Goal: Information Seeking & Learning: Learn about a topic

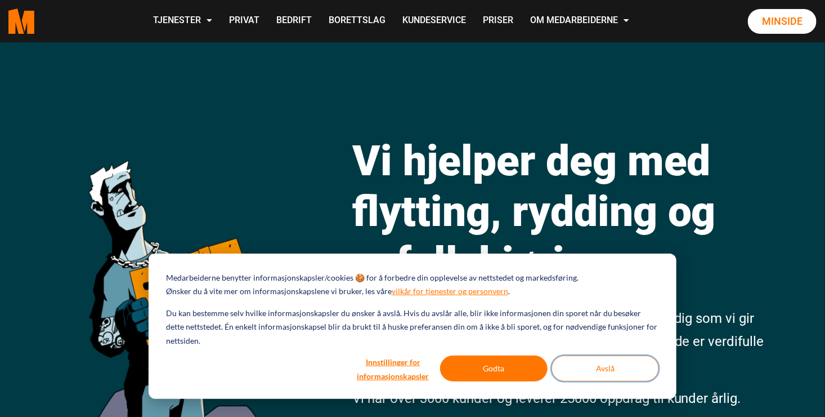
click at [588, 364] on button "Avslå" at bounding box center [606, 368] width 108 height 26
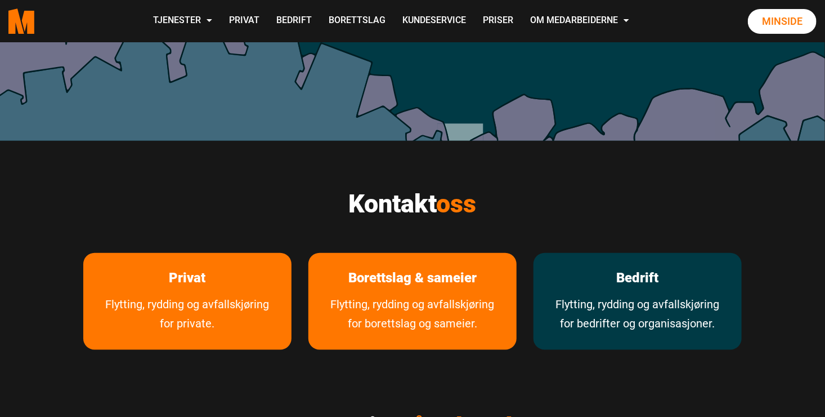
scroll to position [450, 0]
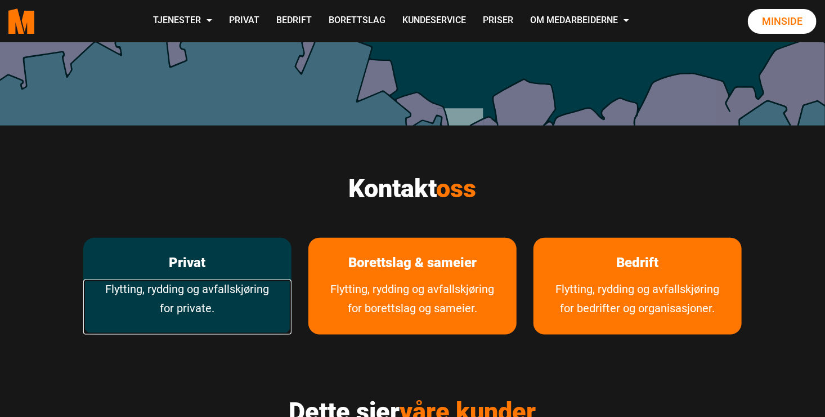
click at [188, 282] on link "Flytting, rydding og avfallskjøring for private." at bounding box center [187, 306] width 208 height 55
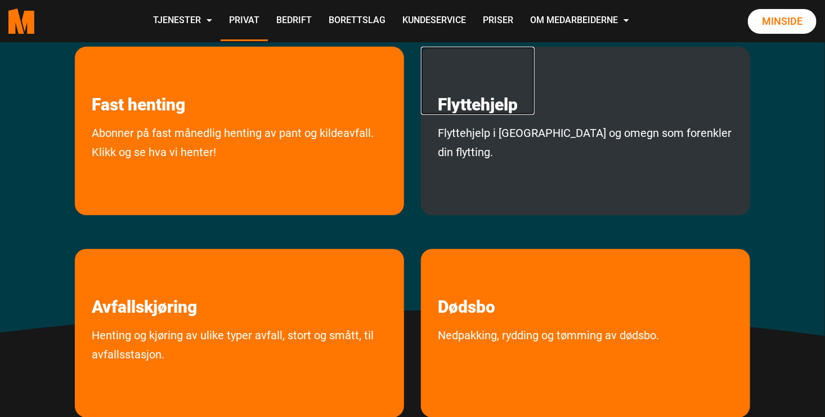
scroll to position [225, 0]
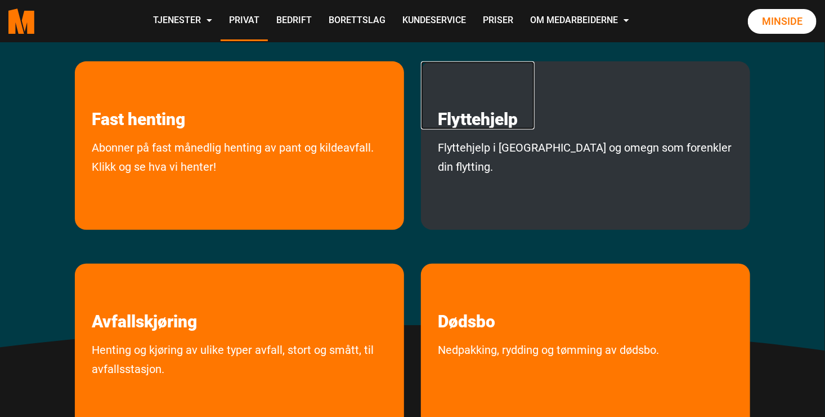
click at [489, 119] on link "Flyttehjelp" at bounding box center [478, 95] width 114 height 68
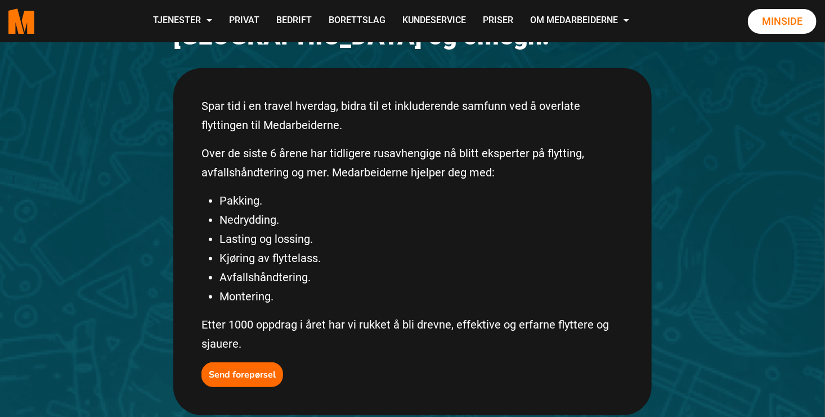
scroll to position [56, 0]
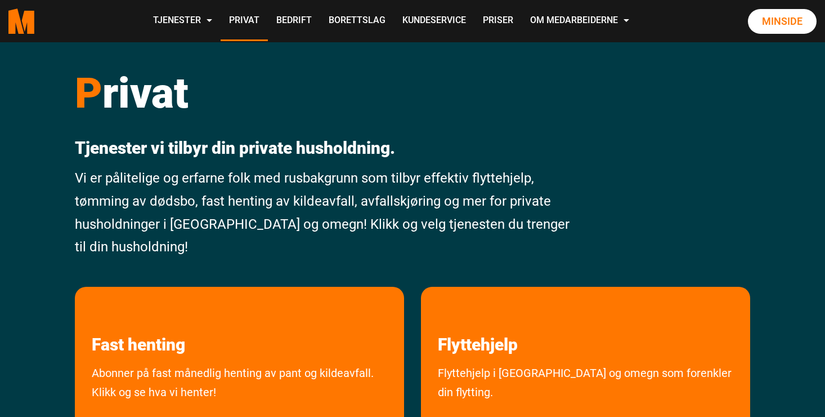
scroll to position [222, 0]
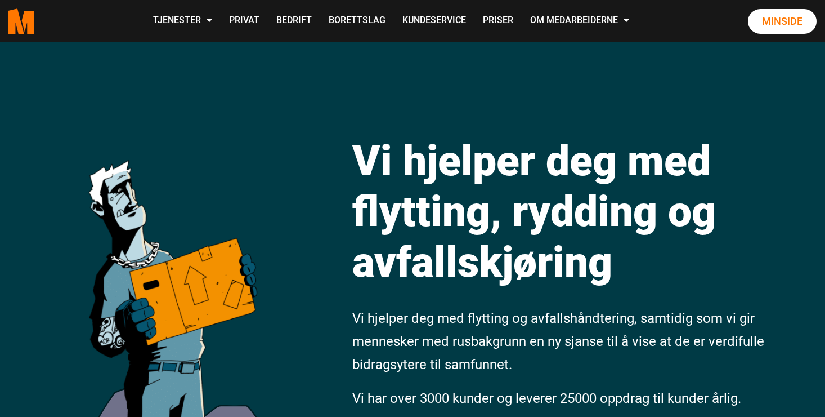
scroll to position [450, 0]
